Goal: Task Accomplishment & Management: Manage account settings

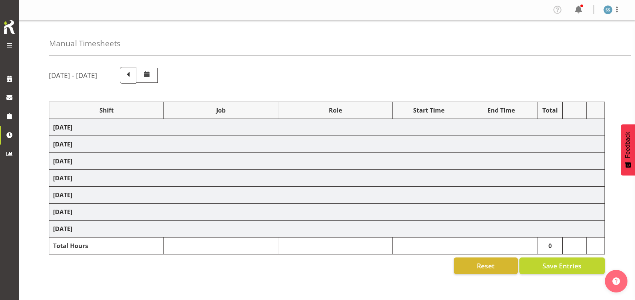
scroll to position [70, 0]
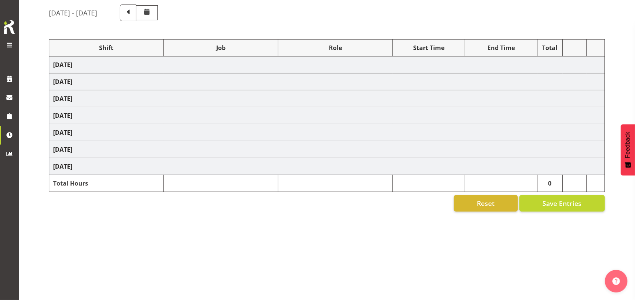
select select "26078"
select select "10527"
select select "47"
select select "26078"
select select "10632"
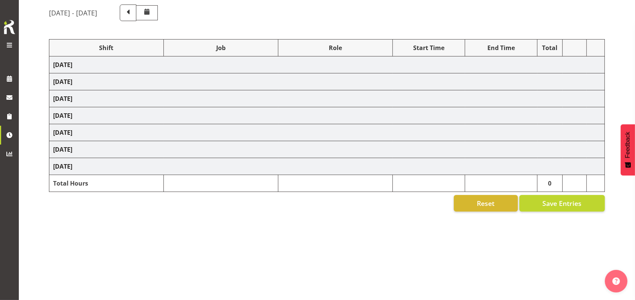
select select "47"
select select "26078"
select select "10587"
select select "47"
select select "48116"
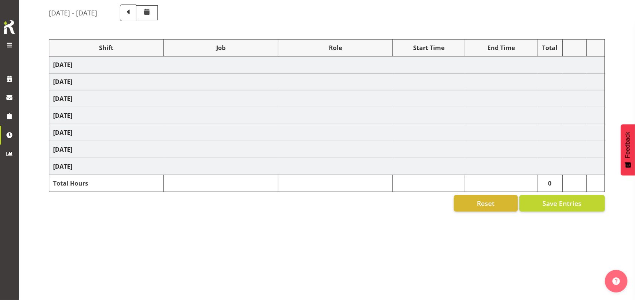
select select "10587"
select select "47"
select select "56692"
select select "10499"
select select "47"
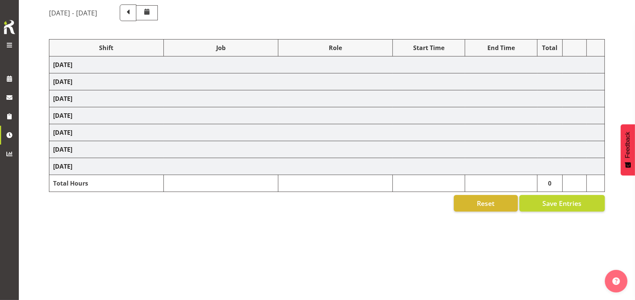
select select "26078"
select select "10632"
select select "47"
select select "26078"
select select "10527"
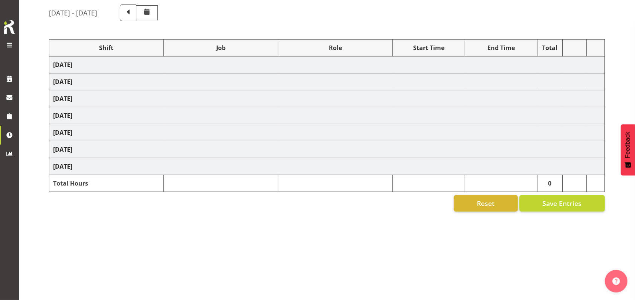
select select "47"
select select "26078"
select select "10632"
select select "47"
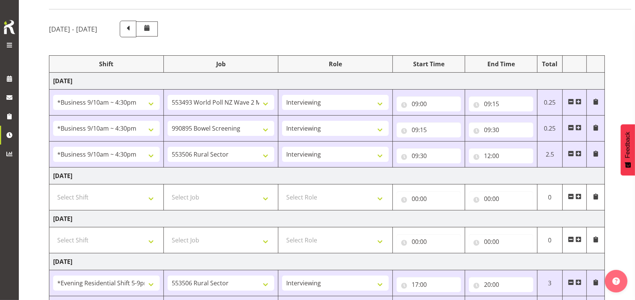
scroll to position [20, 0]
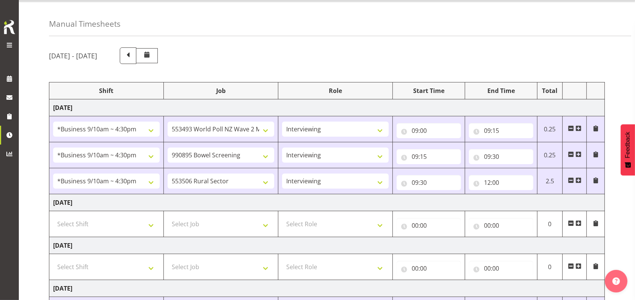
click at [12, 44] on span at bounding box center [9, 45] width 9 height 9
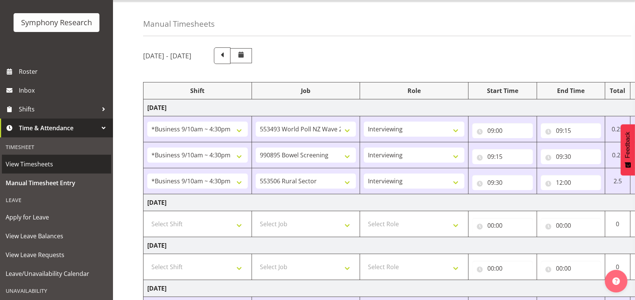
scroll to position [98, 0]
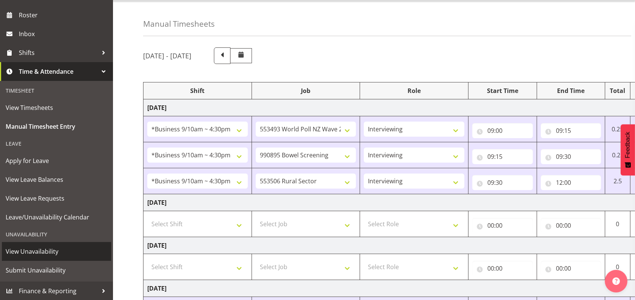
click at [38, 249] on span "View Unavailability" at bounding box center [57, 251] width 102 height 11
click at [38, 248] on span "View Unavailability" at bounding box center [57, 251] width 102 height 11
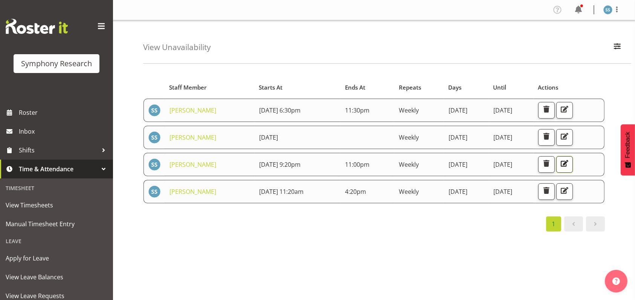
click at [569, 160] on span "button" at bounding box center [565, 164] width 10 height 10
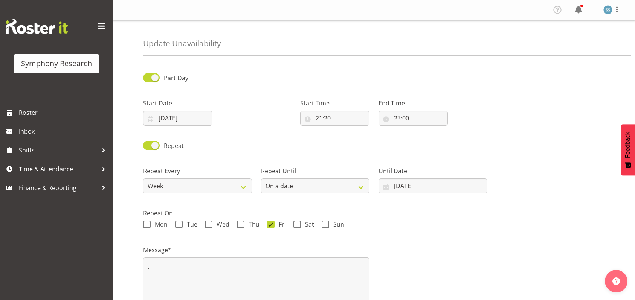
select select "date"
click at [247, 185] on select "Week 2 Weeks 3 Weeks 4 Weeks Month" at bounding box center [197, 185] width 109 height 15
click at [243, 151] on div "Repeat" at bounding box center [197, 146] width 109 height 11
